Goal: Information Seeking & Learning: Learn about a topic

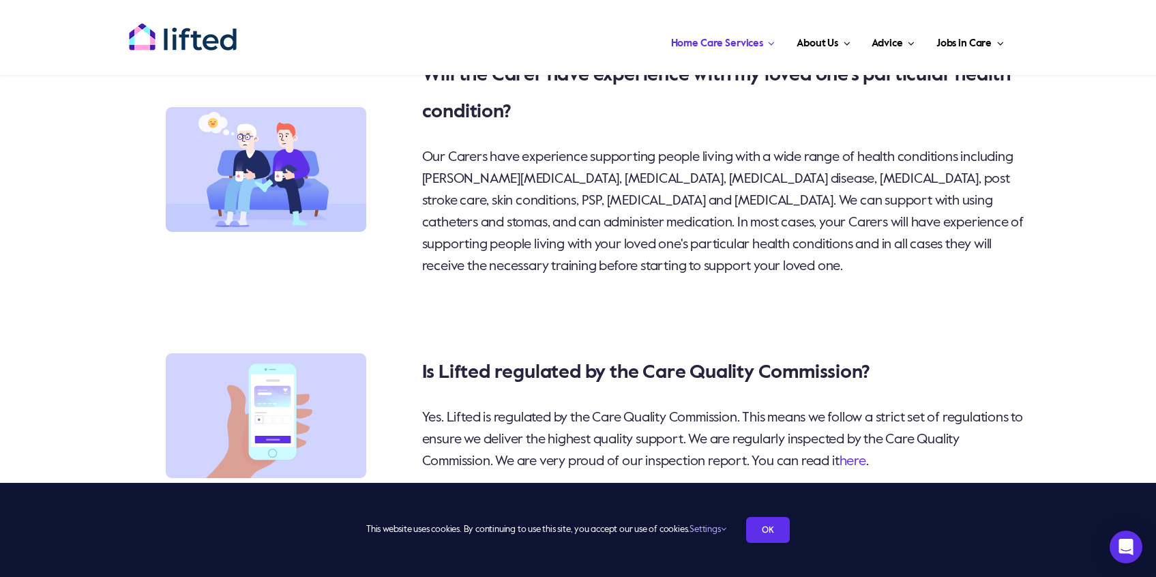
scroll to position [9088, 0]
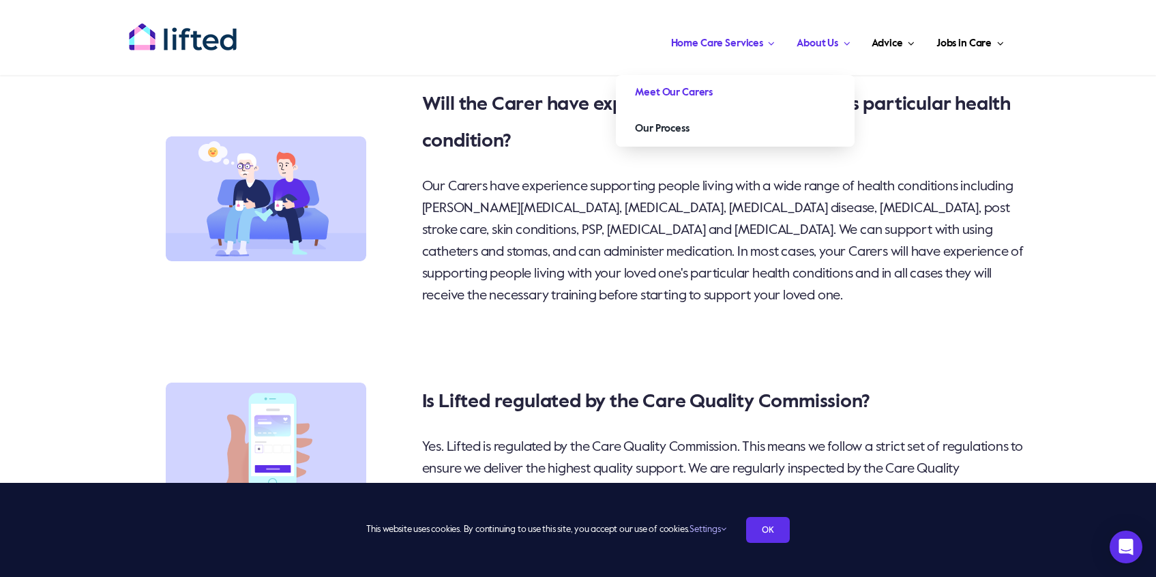
click at [791, 88] on link "Meet Our Carers" at bounding box center [735, 92] width 239 height 35
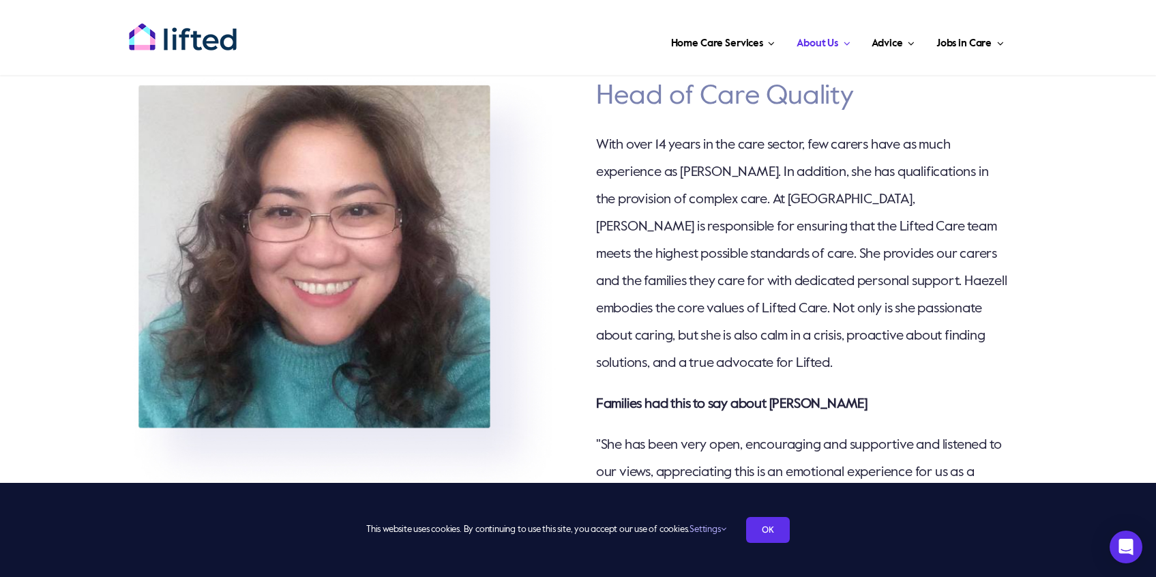
scroll to position [1570, 0]
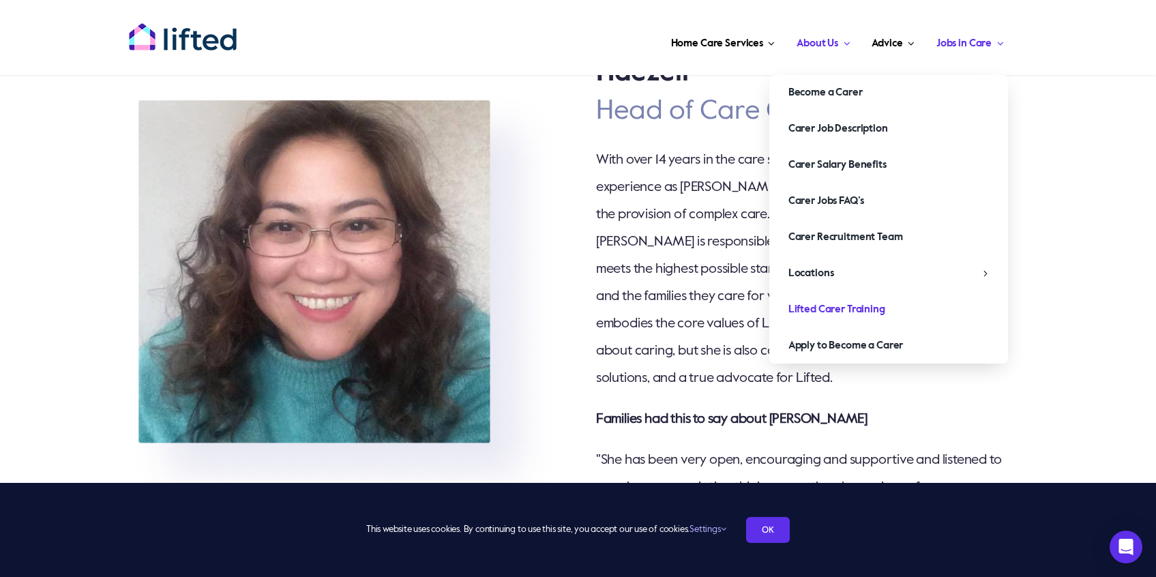
click at [897, 316] on link "Lifted Carer Training" at bounding box center [888, 309] width 239 height 35
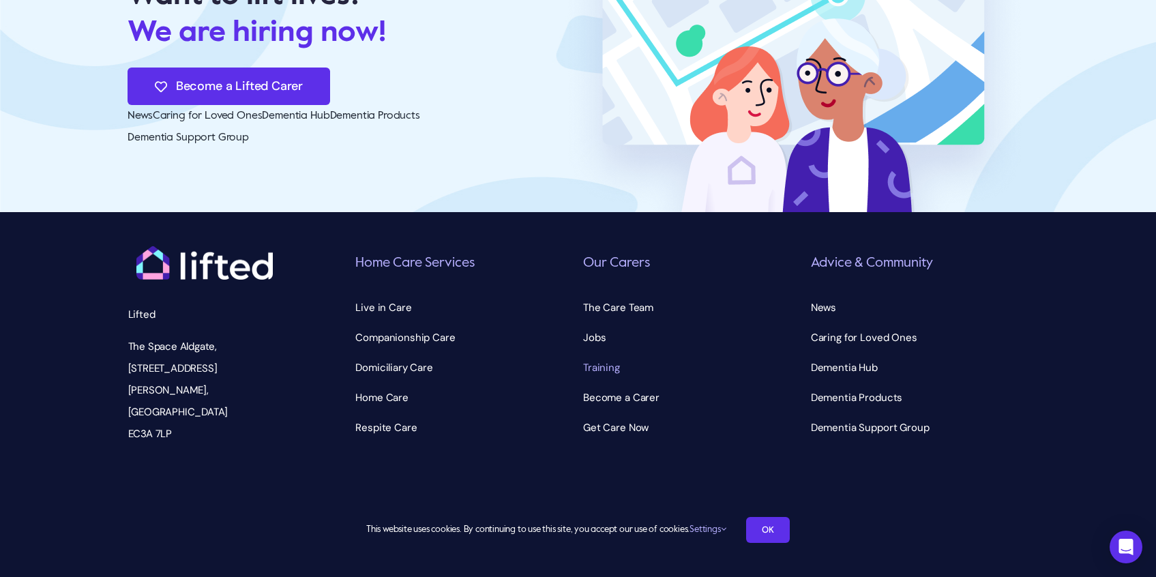
scroll to position [2714, 0]
